Goal: Task Accomplishment & Management: Use online tool/utility

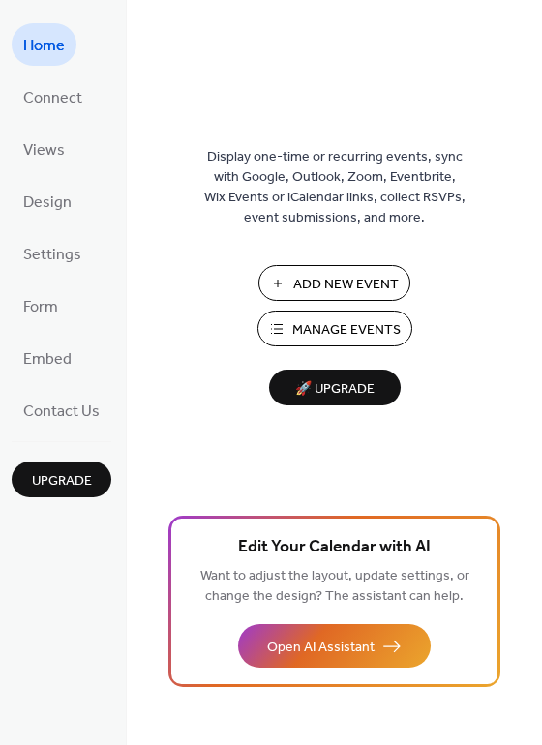
drag, startPoint x: 534, startPoint y: 146, endPoint x: 538, endPoint y: 202, distance: 56.2
click at [538, 202] on div "Display one-time or recurring events, sync with Google, Outlook, Zoom, Eventbri…" at bounding box center [334, 404] width 415 height 682
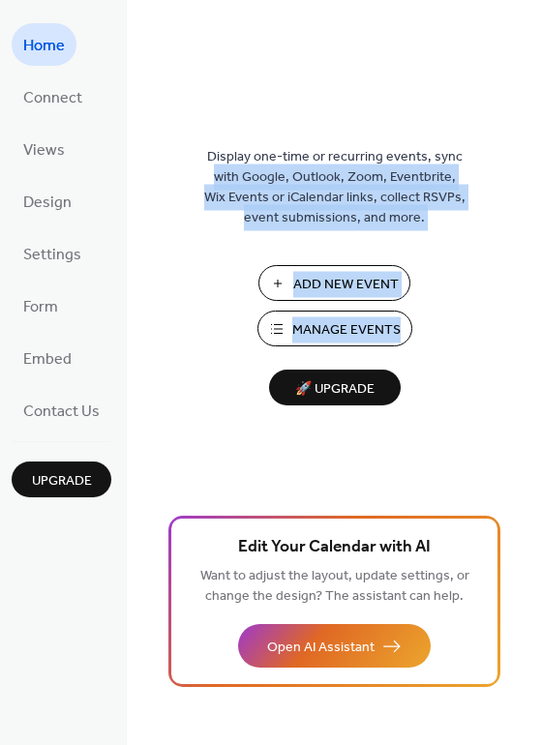
drag, startPoint x: 536, startPoint y: 156, endPoint x: 531, endPoint y: 306, distance: 150.0
click at [531, 306] on div "Display one-time or recurring events, sync with Google, Outlook, Zoom, Eventbri…" at bounding box center [334, 404] width 415 height 682
click at [469, 276] on div "Display one-time or recurring events, sync with Google, Outlook, Zoom, Eventbri…" at bounding box center [334, 404] width 415 height 682
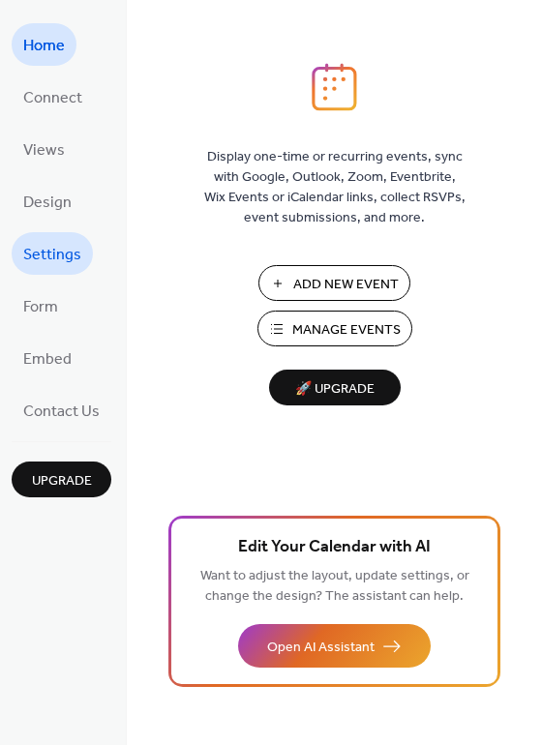
click at [45, 259] on span "Settings" at bounding box center [52, 255] width 58 height 31
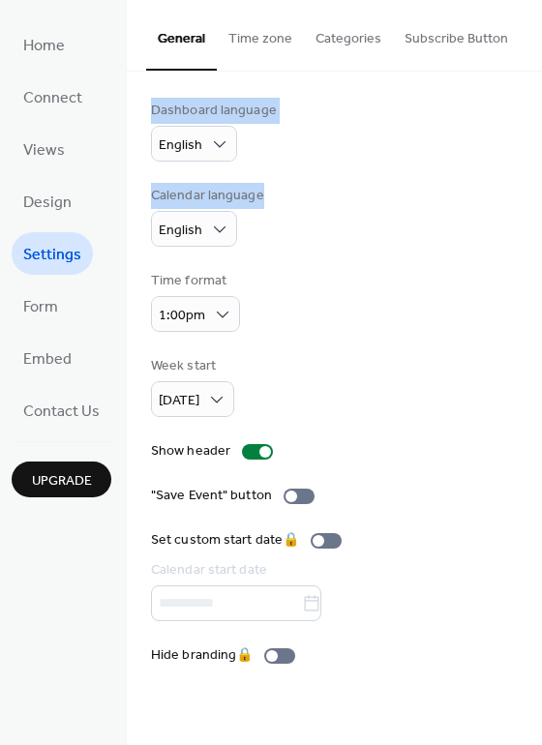
drag, startPoint x: 539, startPoint y: 47, endPoint x: 529, endPoint y: 206, distance: 158.9
click at [528, 206] on div "General Time zone Categories Subscribe Button Dashboard language English Calend…" at bounding box center [334, 347] width 415 height 694
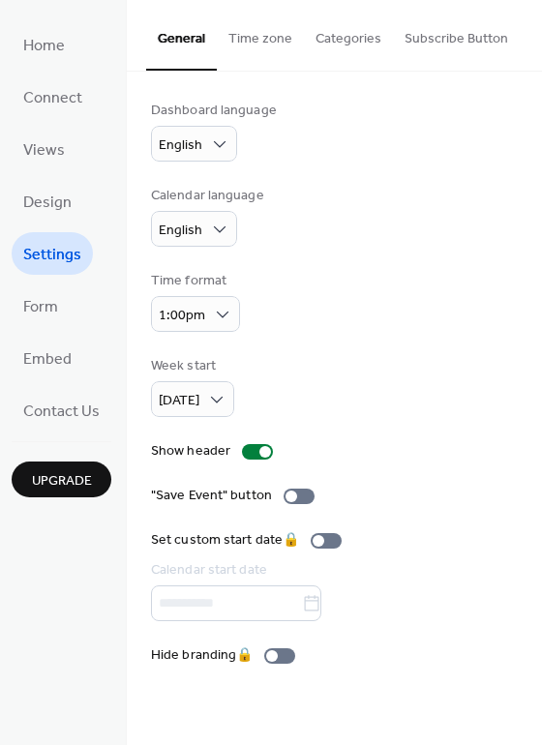
click at [538, 295] on div "Dashboard language English Calendar language English Time format 1:00pm Week st…" at bounding box center [334, 383] width 415 height 623
click at [78, 351] on link "Embed" at bounding box center [48, 358] width 72 height 43
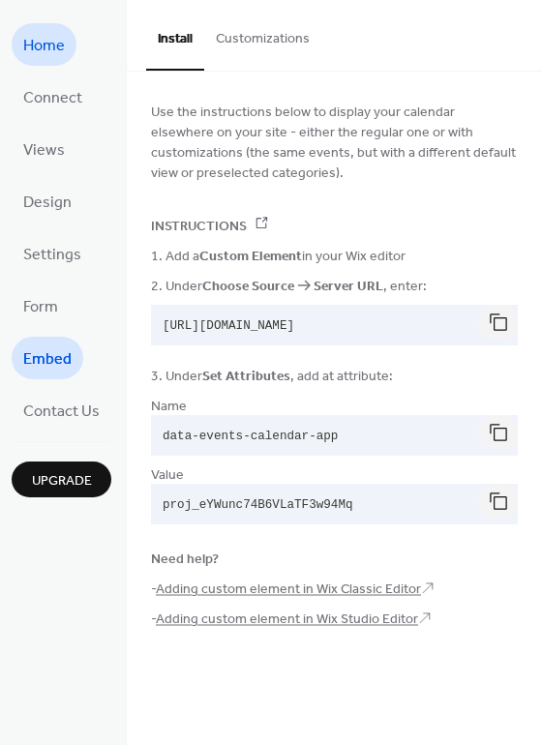
click at [56, 38] on span "Home" at bounding box center [44, 46] width 42 height 31
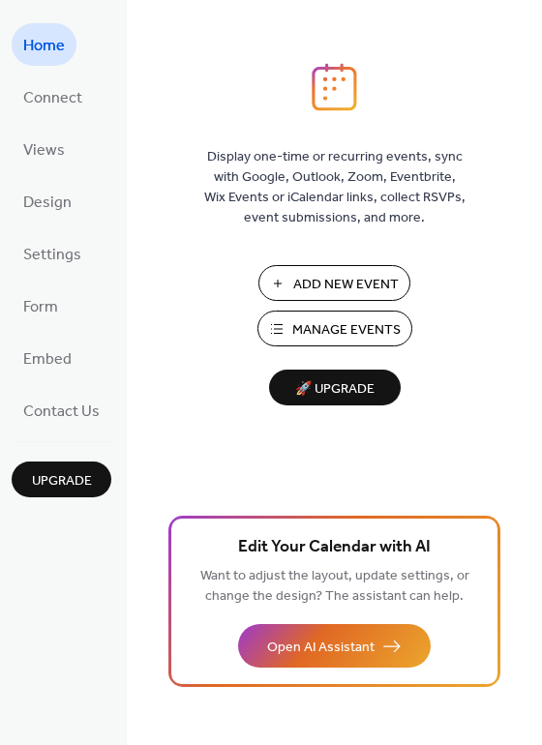
click at [375, 288] on span "Add New Event" at bounding box center [345, 285] width 105 height 20
click at [53, 103] on span "Connect" at bounding box center [52, 98] width 59 height 31
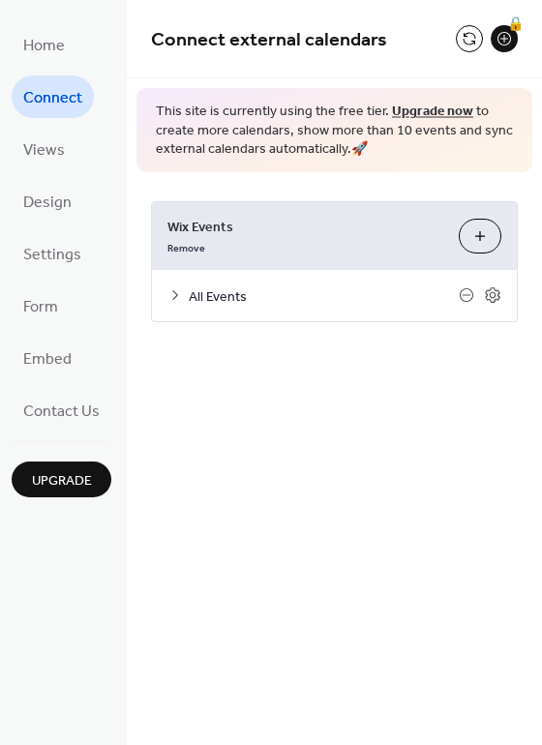
click at [217, 301] on span "All Events" at bounding box center [324, 296] width 270 height 20
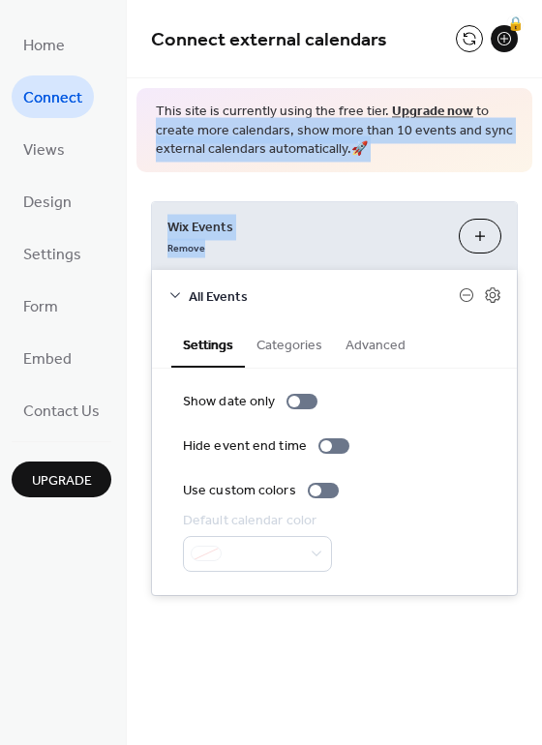
drag, startPoint x: 533, startPoint y: 108, endPoint x: 537, endPoint y: 243, distance: 134.5
click at [537, 243] on div "**********" at bounding box center [334, 327] width 415 height 654
click at [297, 353] on button "Categories" at bounding box center [289, 343] width 89 height 44
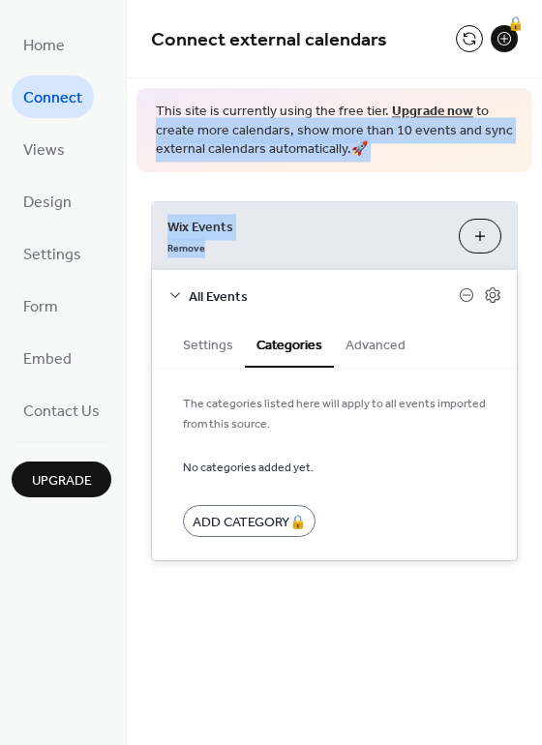
click at [199, 332] on button "Settings" at bounding box center [207, 343] width 73 height 44
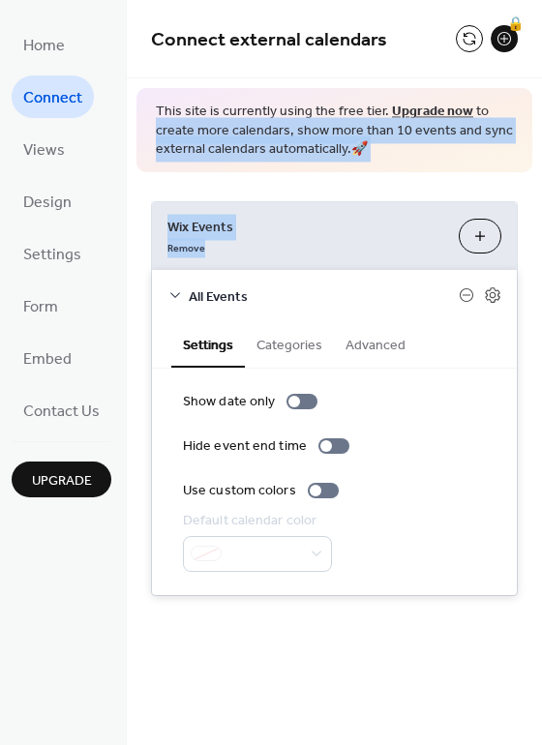
click at [392, 151] on span "This site is currently using the free tier. Upgrade now to create more calendar…" at bounding box center [334, 131] width 357 height 57
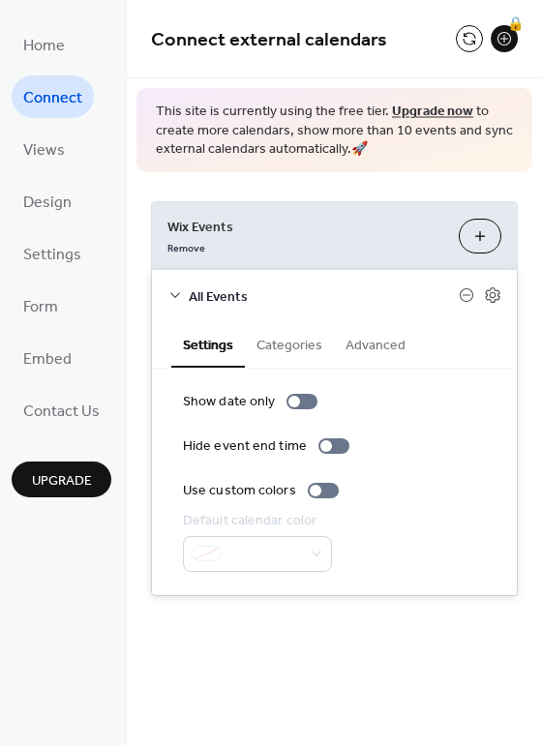
click at [535, 59] on div "Connect external calendars 🔒" at bounding box center [334, 39] width 415 height 78
drag, startPoint x: 537, startPoint y: 84, endPoint x: 536, endPoint y: 98, distance: 13.6
click at [536, 98] on div "**********" at bounding box center [334, 327] width 415 height 654
click at [501, 32] on div "🔒" at bounding box center [503, 38] width 27 height 27
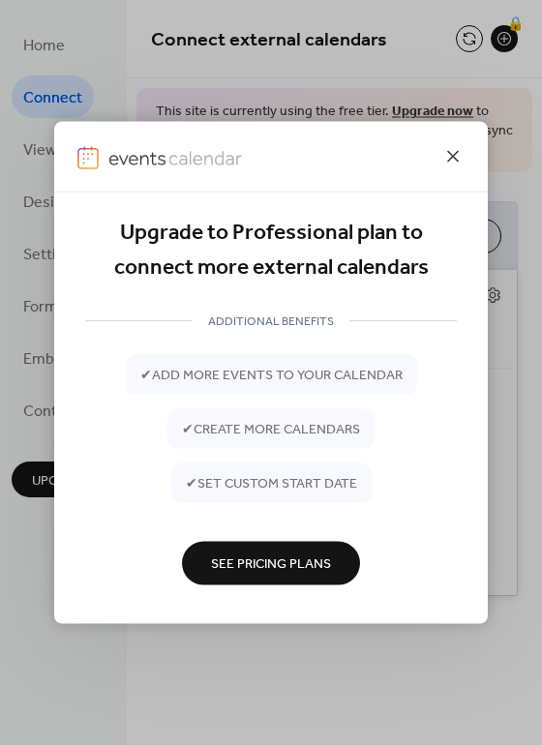
click at [451, 154] on icon at bounding box center [453, 157] width 12 height 12
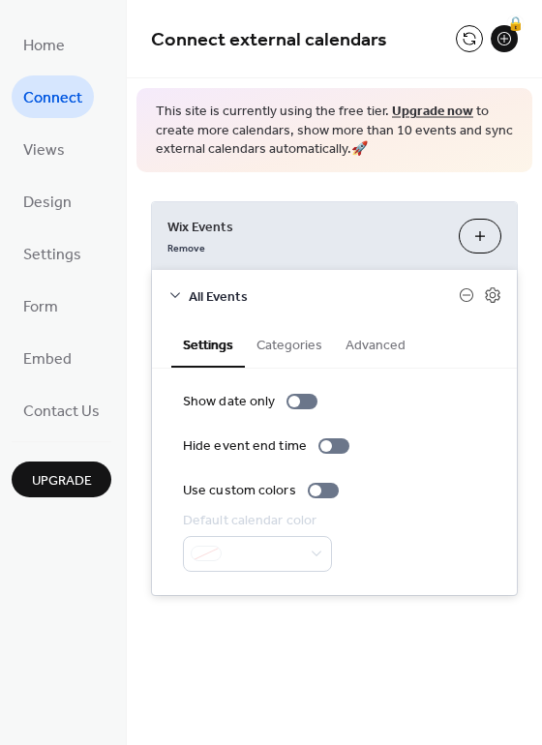
click at [295, 350] on button "Categories" at bounding box center [289, 343] width 89 height 44
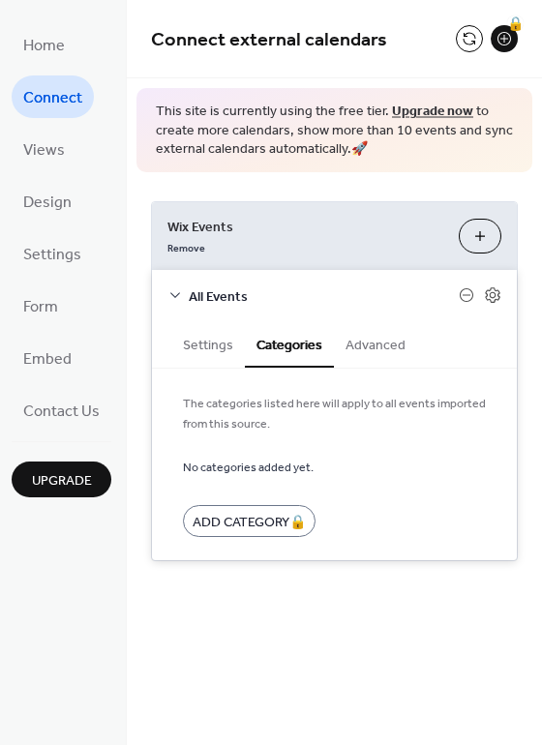
click at [370, 349] on button "Advanced" at bounding box center [375, 343] width 83 height 44
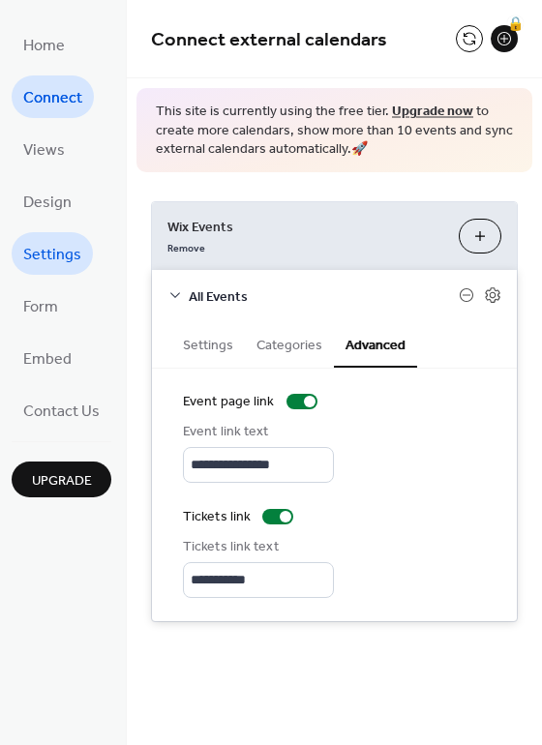
click at [54, 265] on span "Settings" at bounding box center [52, 255] width 58 height 31
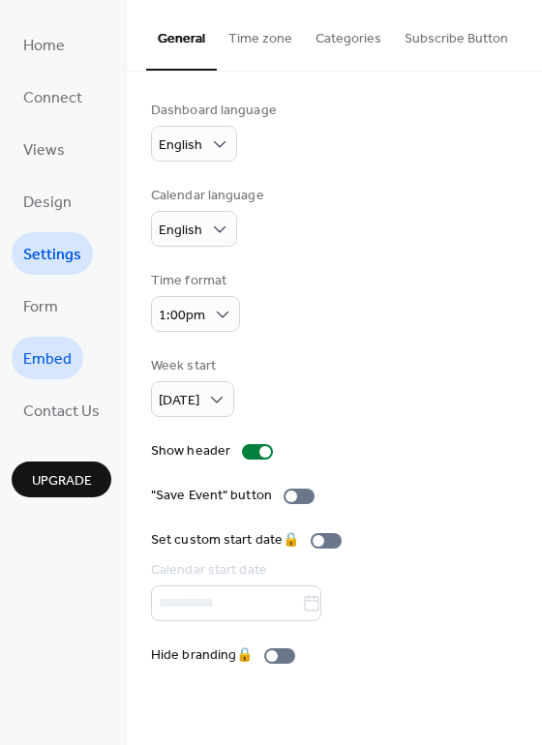
click at [44, 365] on span "Embed" at bounding box center [47, 359] width 48 height 31
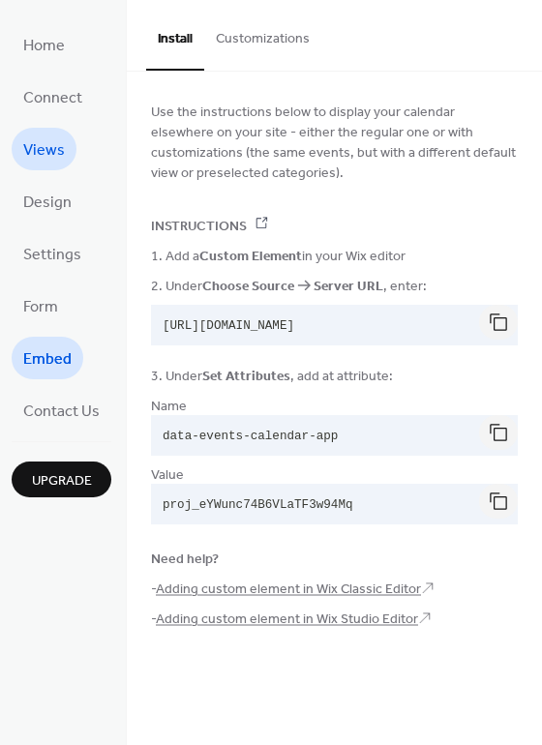
click at [56, 155] on span "Views" at bounding box center [44, 150] width 42 height 31
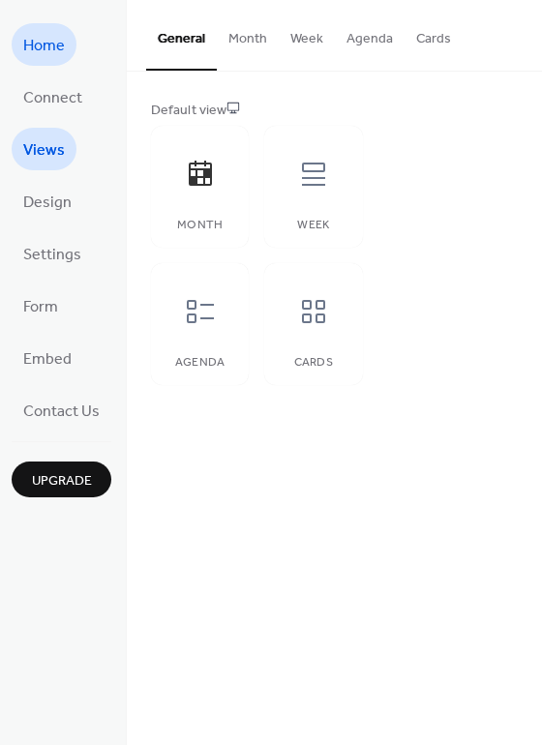
click at [56, 55] on span "Home" at bounding box center [44, 46] width 42 height 31
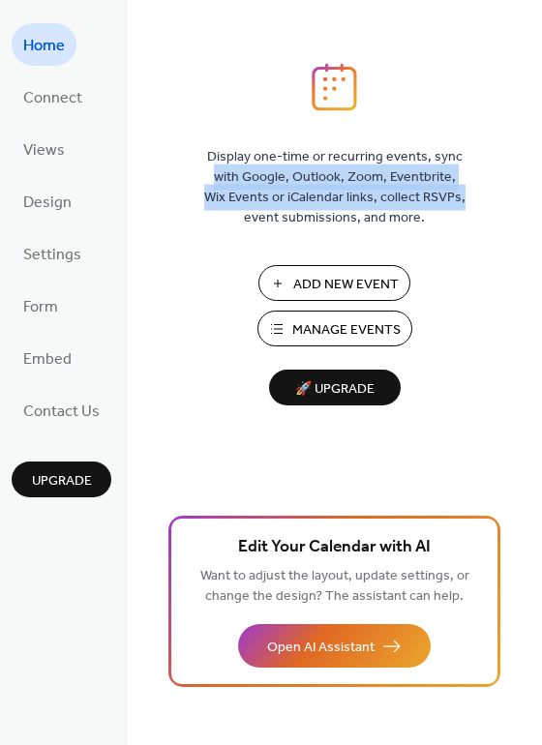
drag, startPoint x: 541, startPoint y: 135, endPoint x: 536, endPoint y: 197, distance: 62.1
click at [536, 197] on div "Display one-time or recurring events, sync with Google, Outlook, Zoom, Eventbri…" at bounding box center [334, 404] width 415 height 682
click at [533, 160] on div "Display one-time or recurring events, sync with Google, Outlook, Zoom, Eventbri…" at bounding box center [334, 404] width 415 height 682
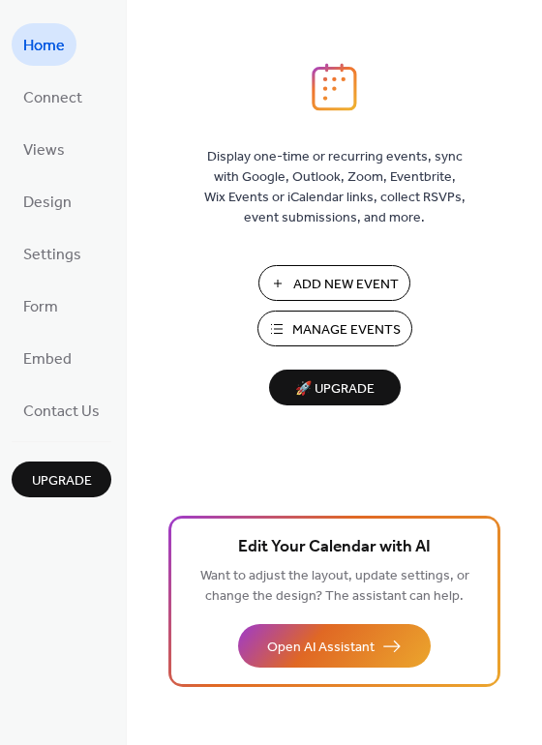
click at [334, 339] on span "Manage Events" at bounding box center [346, 330] width 108 height 20
click at [66, 104] on span "Connect" at bounding box center [52, 98] width 59 height 31
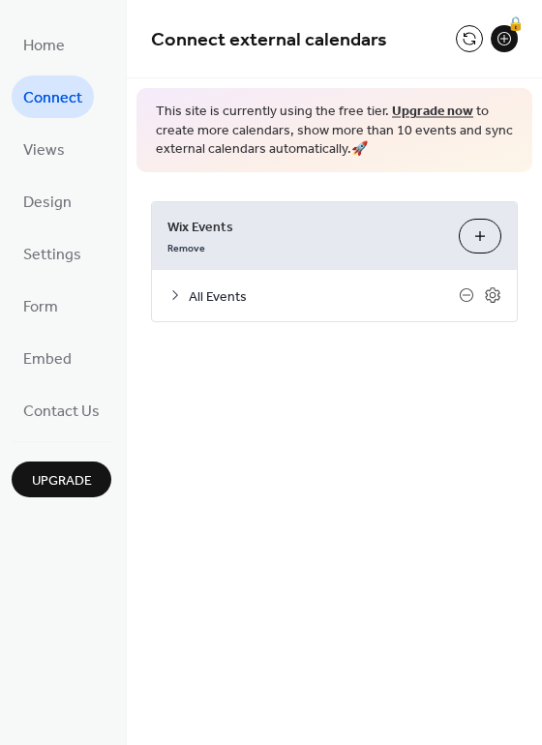
click at [485, 239] on button "Customize" at bounding box center [479, 236] width 43 height 35
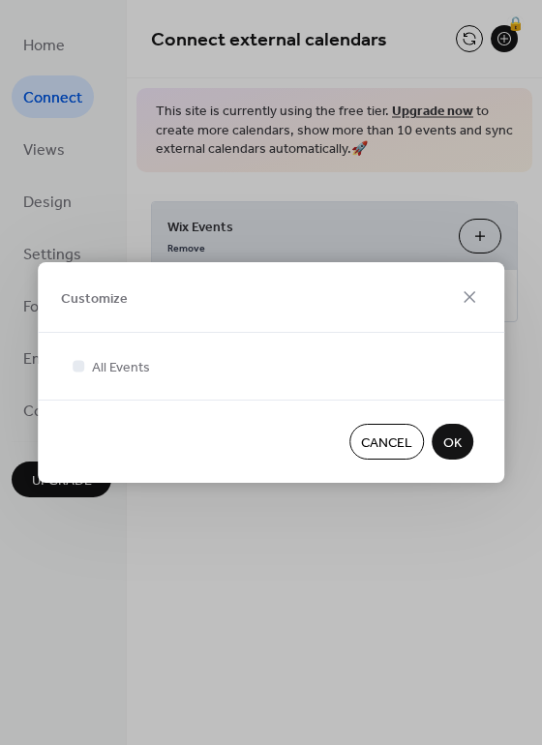
click at [446, 441] on span "OK" at bounding box center [452, 443] width 18 height 20
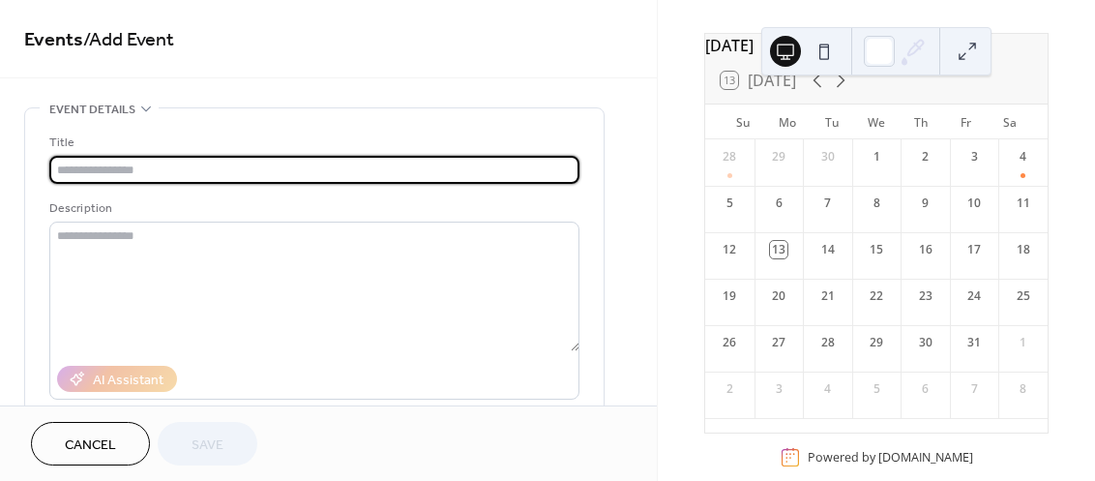
scroll to position [106, 0]
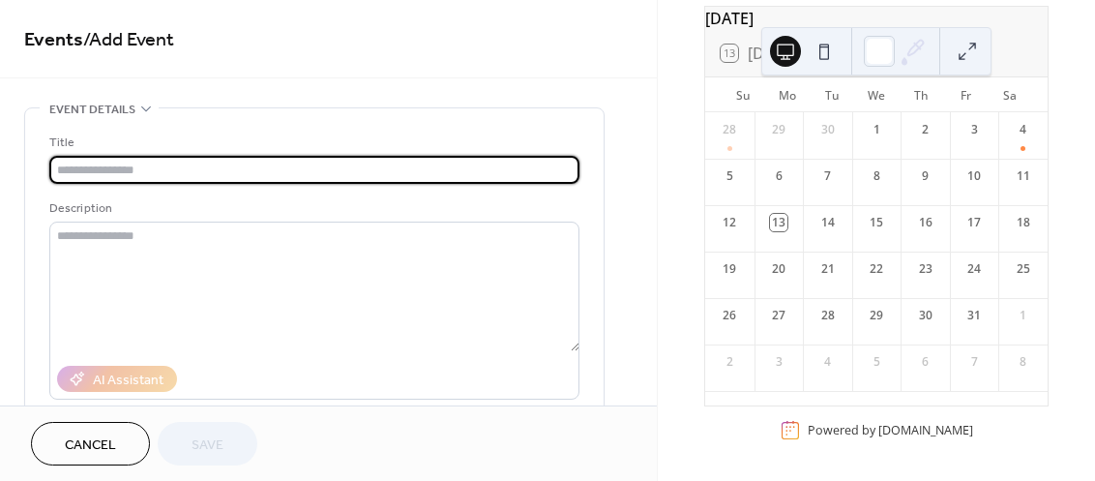
click at [142, 117] on div "Event details" at bounding box center [99, 109] width 119 height 20
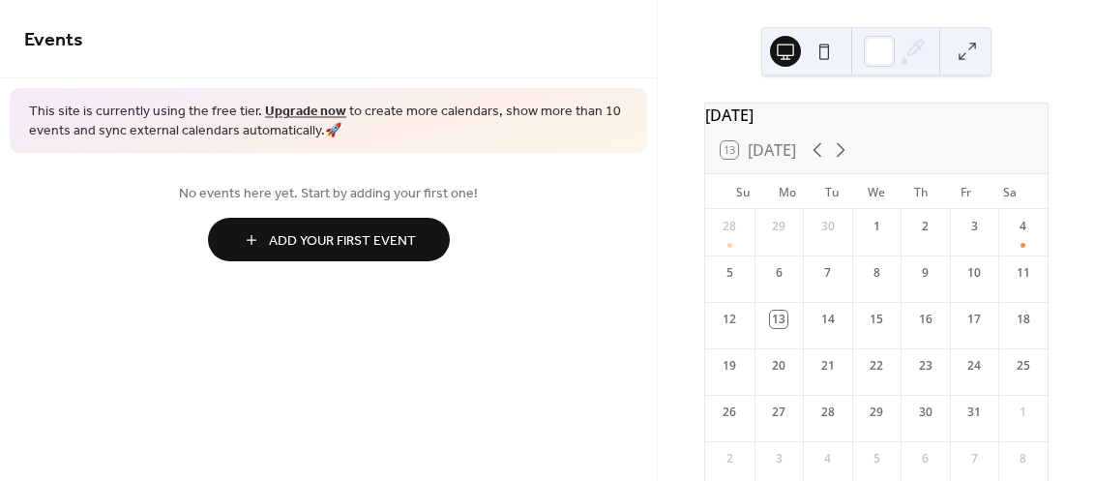
click at [347, 249] on span "Add Your First Event" at bounding box center [342, 241] width 147 height 20
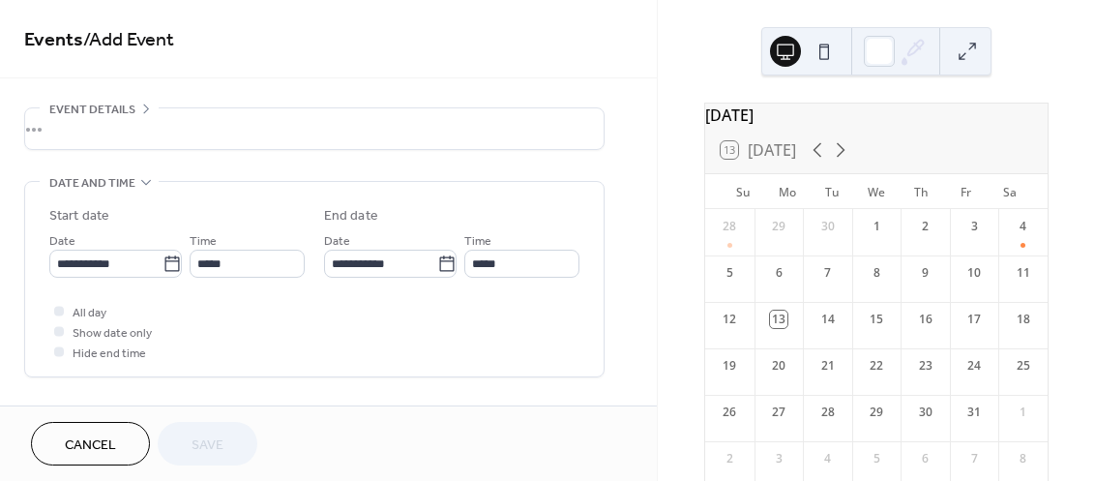
scroll to position [433, 0]
